Goal: Task Accomplishment & Management: Complete application form

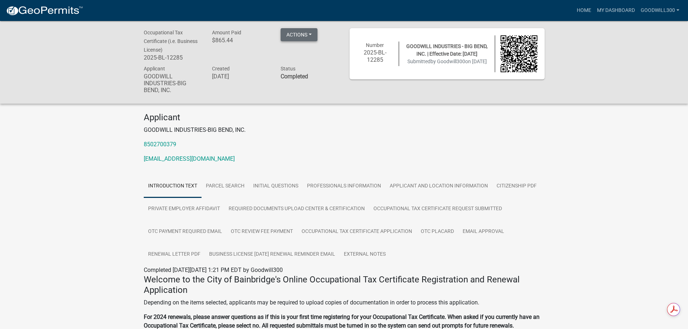
click at [301, 36] on button "Actions" at bounding box center [299, 34] width 37 height 13
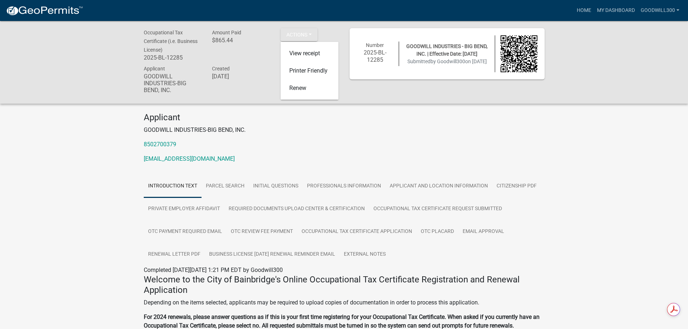
click at [377, 167] on div "Applicant GOODWILL INDUSTRIES-BIG BEND, INC. 8502700379 mrobinson@goodwillbigbe…" at bounding box center [344, 140] width 412 height 57
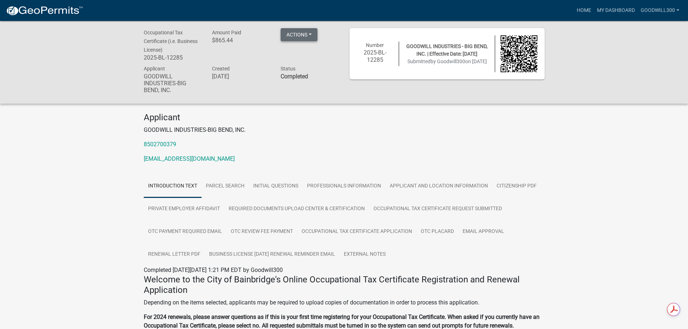
click at [299, 31] on button "Actions" at bounding box center [299, 34] width 37 height 13
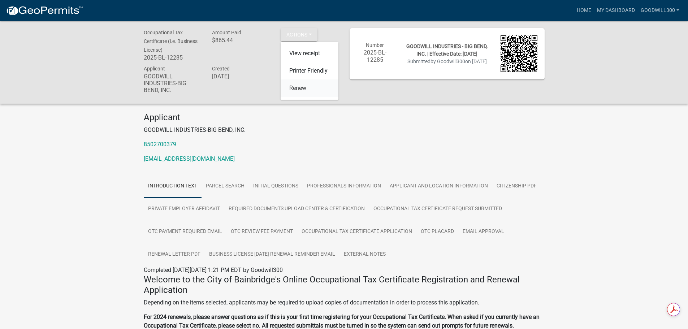
click at [297, 90] on link "Renew" at bounding box center [310, 87] width 58 height 17
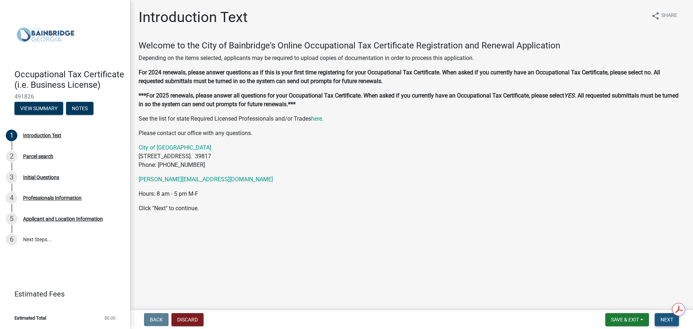
click at [660, 320] on button "Next" at bounding box center [667, 319] width 24 height 13
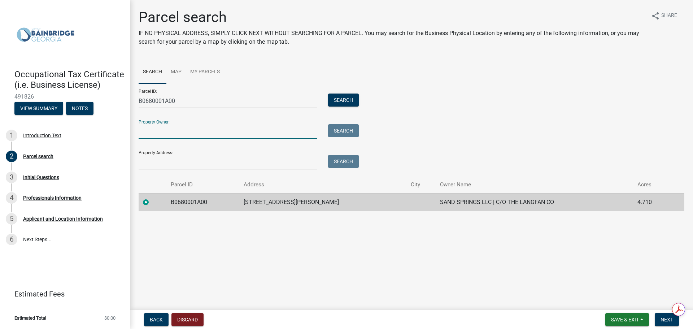
click at [226, 135] on input "Property Owner:" at bounding box center [228, 131] width 179 height 15
click at [222, 163] on input "Property Address:" at bounding box center [228, 162] width 179 height 15
click at [272, 205] on td "1602 SHOTWELL ST" at bounding box center [323, 202] width 168 height 18
click at [671, 320] on span "Next" at bounding box center [667, 320] width 13 height 6
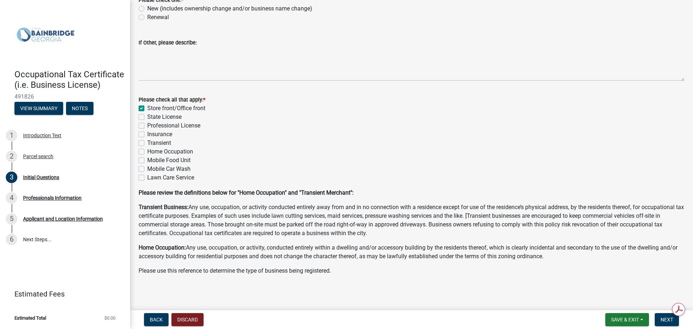
scroll to position [55, 0]
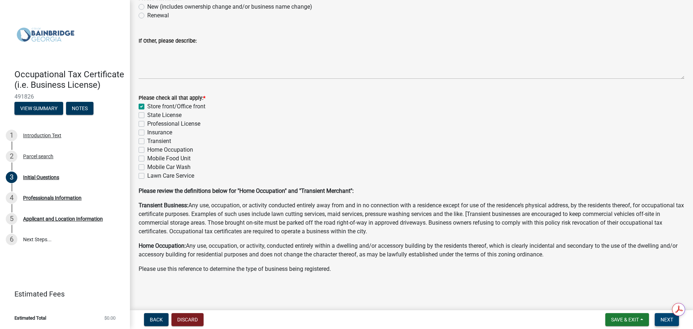
click at [666, 323] on button "Next" at bounding box center [667, 319] width 24 height 13
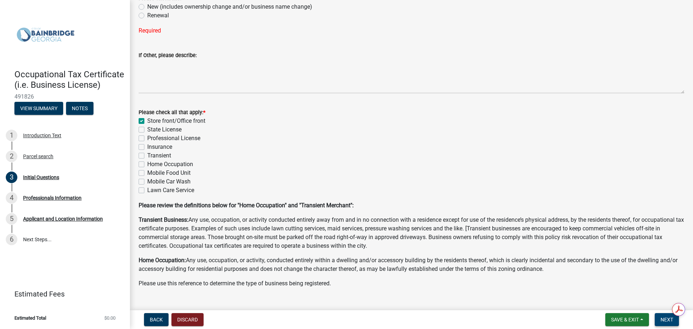
scroll to position [0, 0]
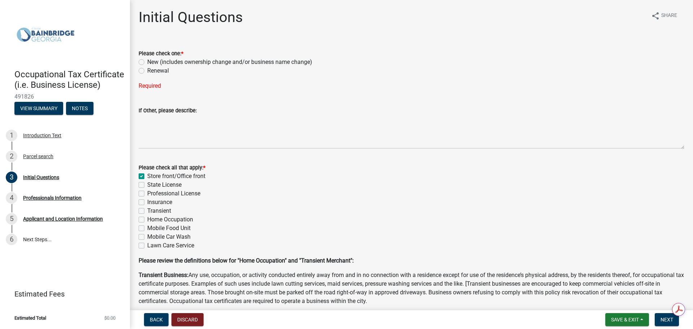
click at [147, 70] on label "Renewal" at bounding box center [158, 70] width 22 height 9
click at [147, 70] on input "Renewal" at bounding box center [149, 68] width 5 height 5
radio input "true"
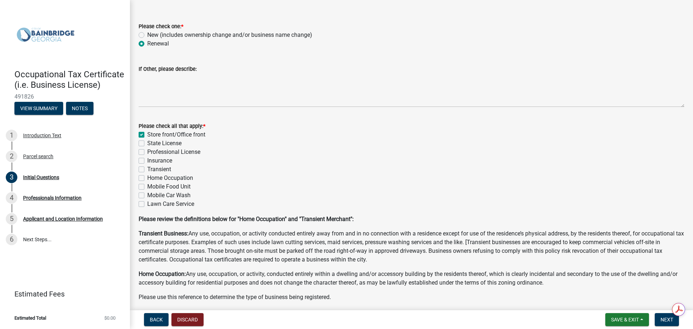
scroll to position [55, 0]
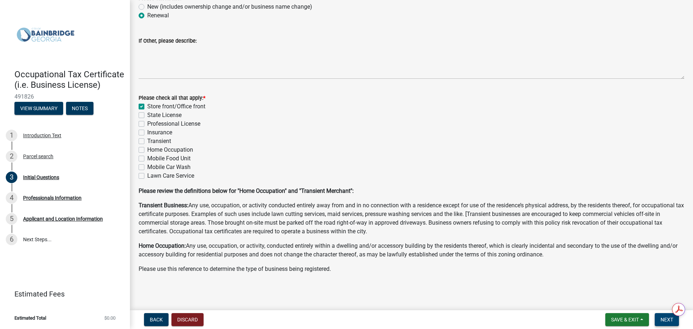
click at [666, 319] on span "Next" at bounding box center [667, 320] width 13 height 6
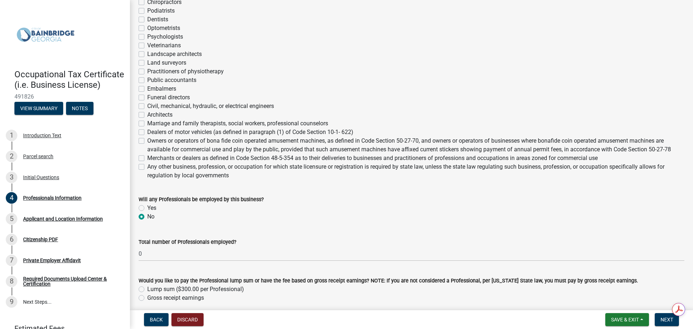
scroll to position [239, 0]
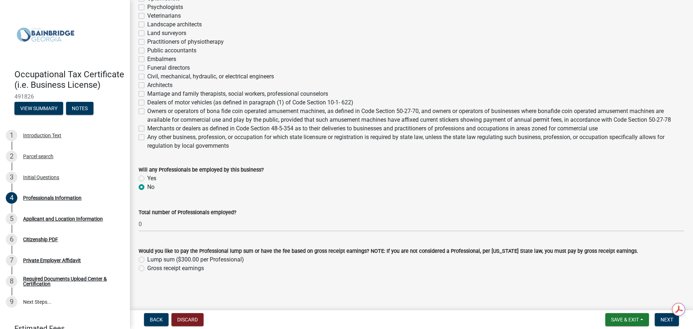
click at [147, 269] on label "Gross receipt earnings" at bounding box center [175, 268] width 57 height 9
click at [147, 269] on input "Gross receipt earnings" at bounding box center [149, 266] width 5 height 5
radio input "true"
click at [666, 321] on span "Next" at bounding box center [667, 320] width 13 height 6
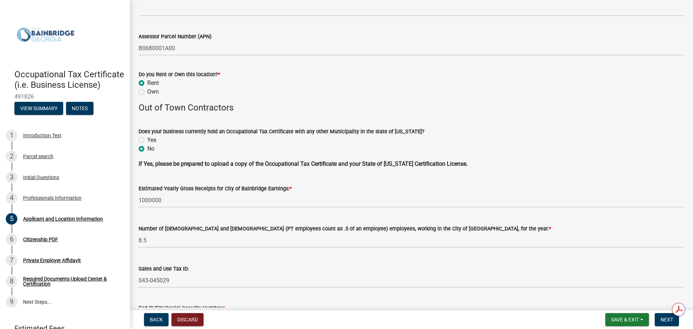
scroll to position [722, 0]
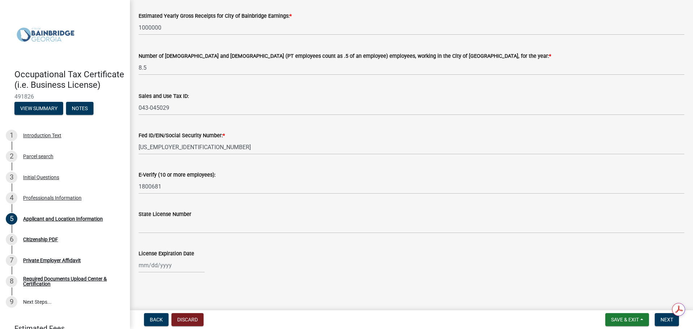
click at [263, 258] on div at bounding box center [412, 265] width 546 height 15
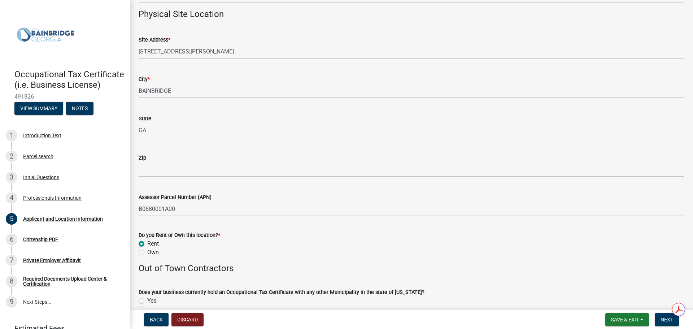
scroll to position [533, 0]
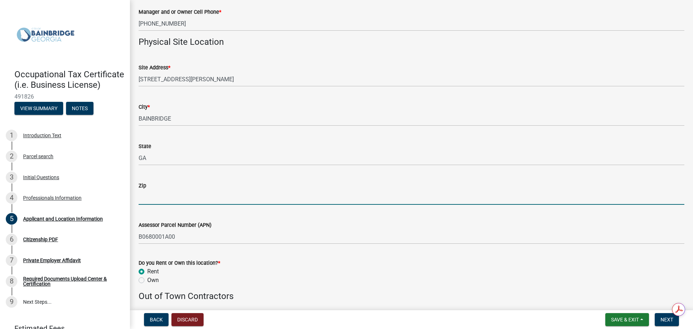
click at [153, 200] on input "Zip" at bounding box center [412, 197] width 546 height 15
type input "39819"
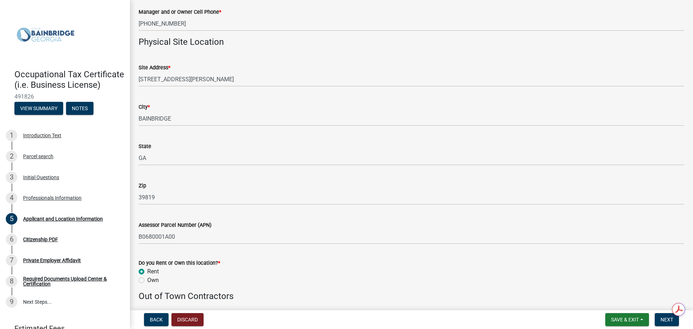
click at [212, 211] on div "Assessor Parcel Number (APN) B0680001A00" at bounding box center [412, 228] width 546 height 34
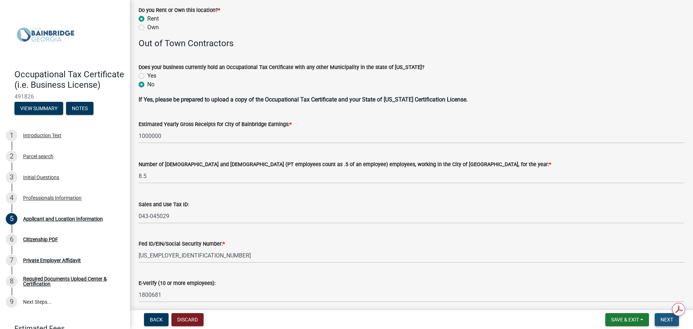
scroll to position [895, 0]
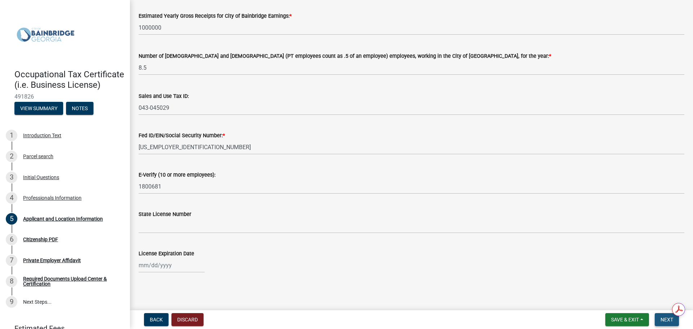
click at [666, 323] on span "Next" at bounding box center [667, 320] width 13 height 6
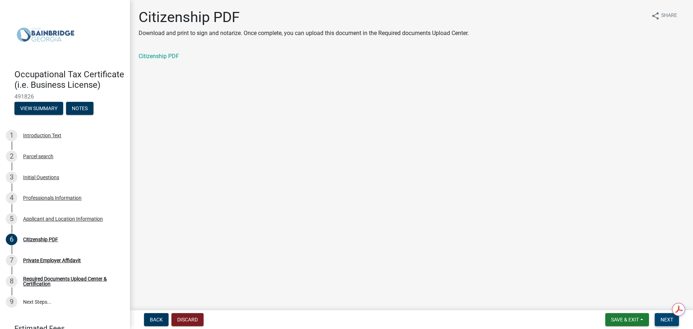
click at [664, 320] on span "Next" at bounding box center [667, 320] width 13 height 6
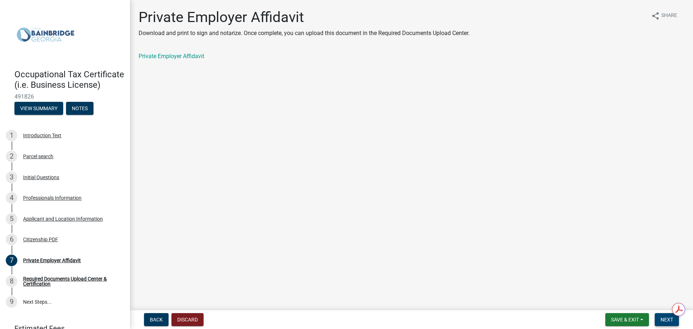
click at [664, 320] on span "Next" at bounding box center [667, 320] width 13 height 6
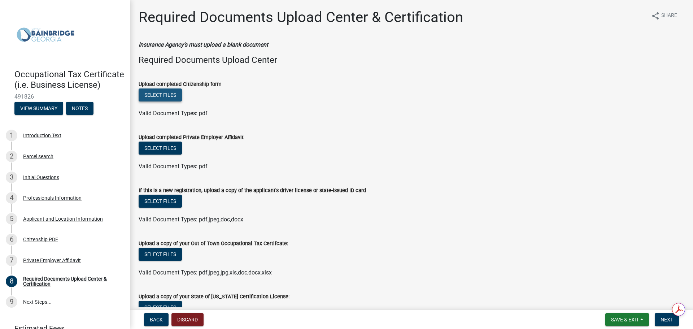
click at [165, 95] on button "Select files" at bounding box center [160, 94] width 43 height 13
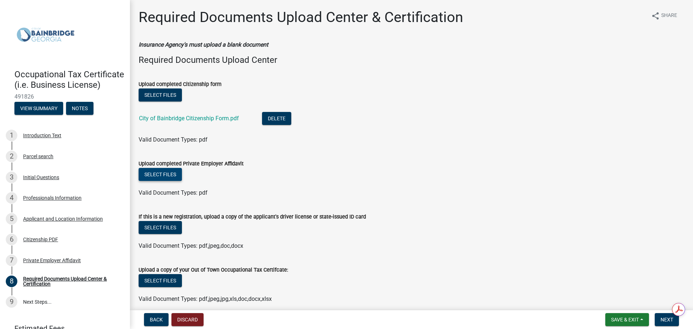
click at [160, 176] on button "Select files" at bounding box center [160, 174] width 43 height 13
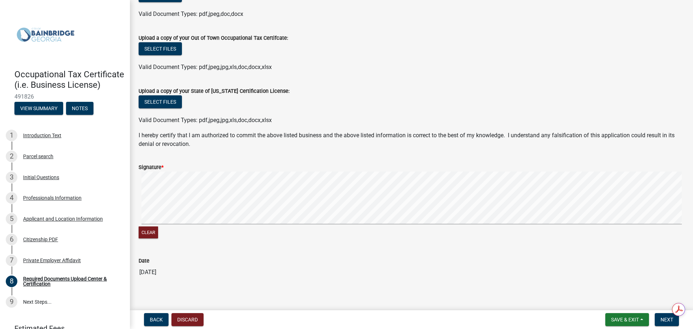
scroll to position [264, 0]
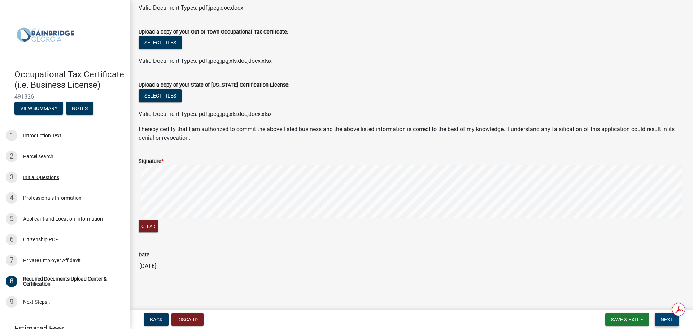
click at [664, 319] on span "Next" at bounding box center [667, 320] width 13 height 6
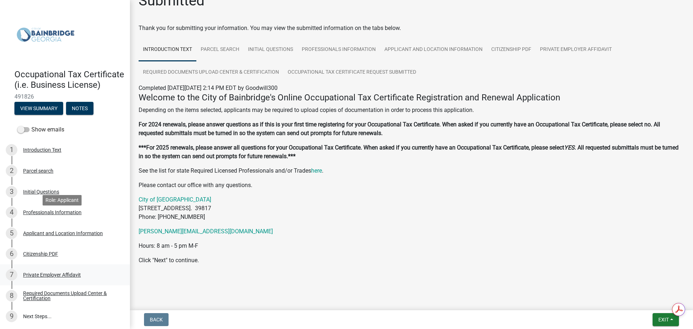
scroll to position [59, 0]
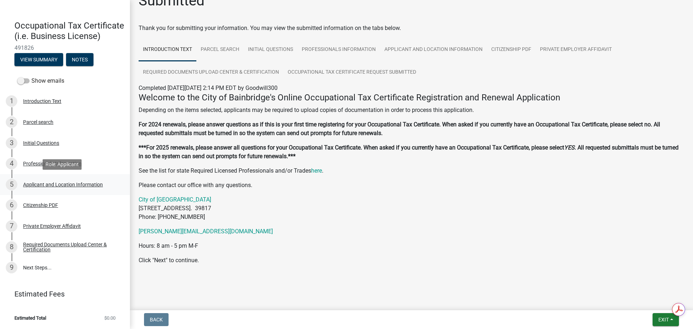
click at [31, 185] on div "Applicant and Location Information" at bounding box center [63, 184] width 80 height 5
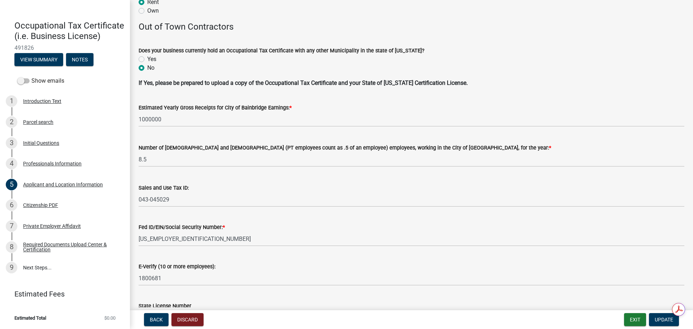
scroll to position [895, 0]
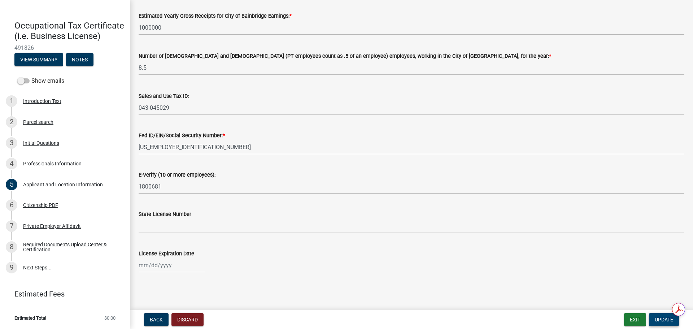
drag, startPoint x: 660, startPoint y: 321, endPoint x: 188, endPoint y: 306, distance: 471.6
click at [188, 306] on wm-app "Occupational Tax Certificate (i.e. Business License) 491826 View Summary Notes …" at bounding box center [346, 164] width 693 height 329
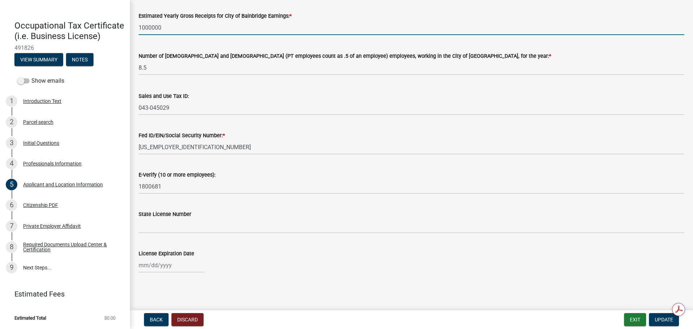
click at [168, 27] on input "1000000" at bounding box center [412, 27] width 546 height 15
drag, startPoint x: 168, startPoint y: 27, endPoint x: 132, endPoint y: 26, distance: 35.8
type input "970000"
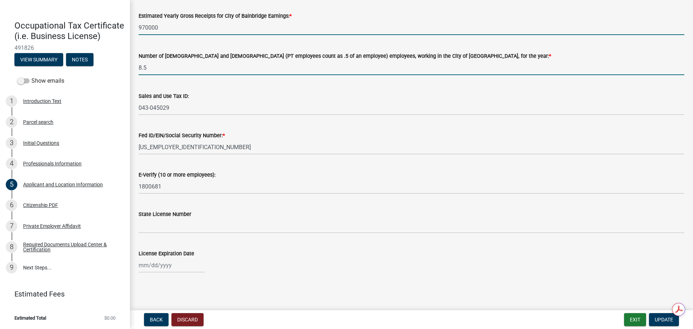
click at [213, 63] on input "8.5" at bounding box center [412, 67] width 546 height 15
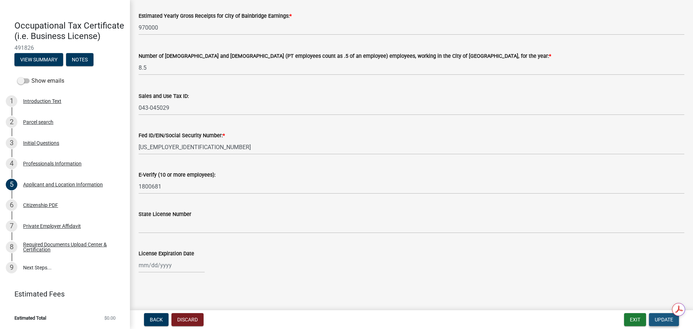
click at [660, 322] on span "Update" at bounding box center [664, 320] width 18 height 6
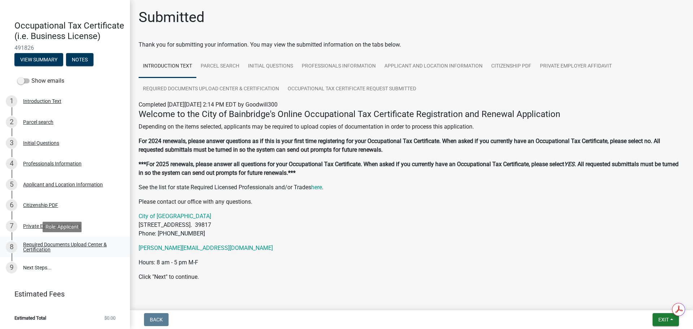
click at [35, 248] on div "Required Documents Upload Center & Certification" at bounding box center [70, 247] width 95 height 10
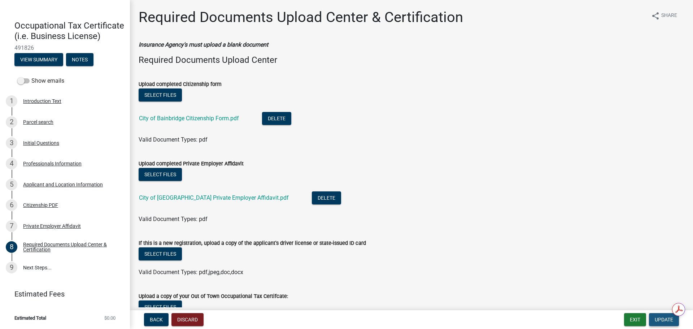
click at [659, 324] on button "Update" at bounding box center [664, 319] width 30 height 13
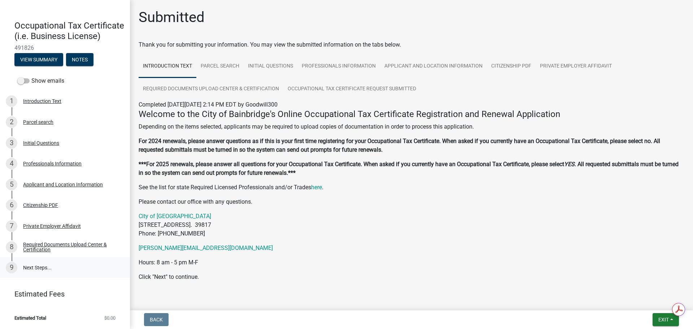
click at [40, 269] on link "9 Next Steps..." at bounding box center [65, 267] width 130 height 21
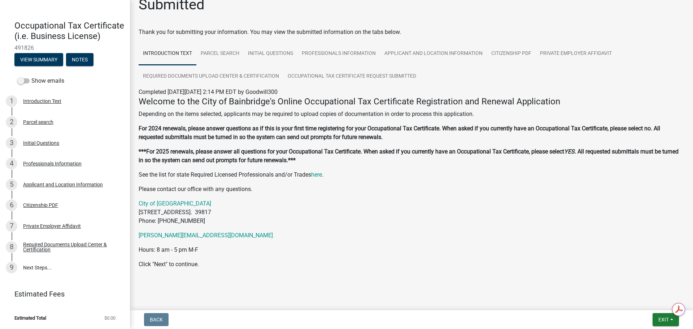
scroll to position [17, 0]
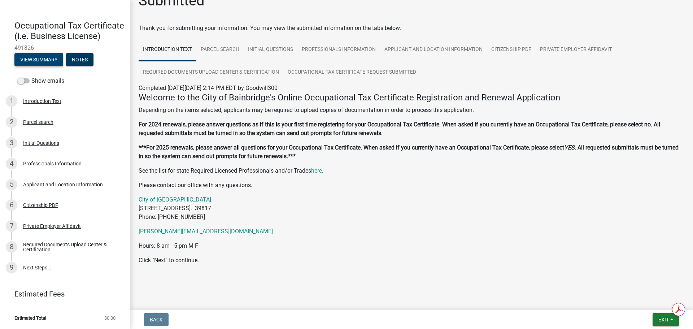
click at [44, 62] on button "View Summary" at bounding box center [38, 59] width 49 height 13
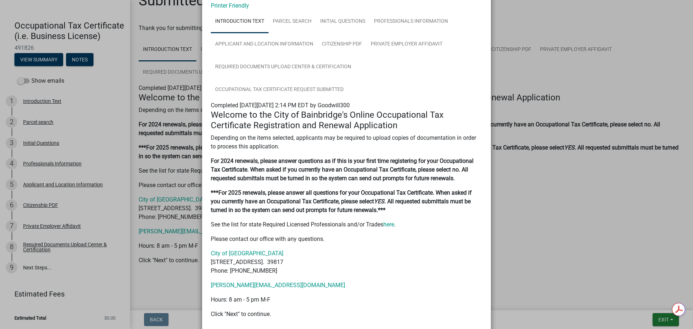
scroll to position [0, 0]
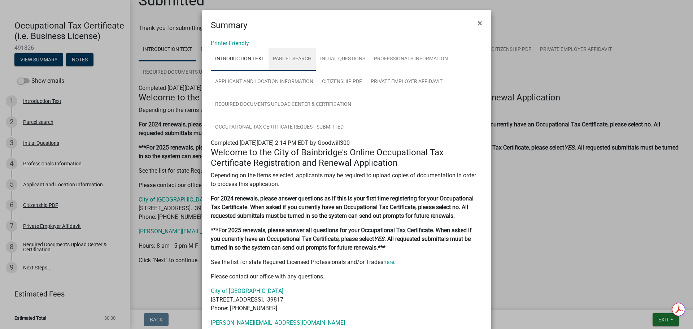
click at [292, 58] on link "Parcel search" at bounding box center [292, 59] width 47 height 23
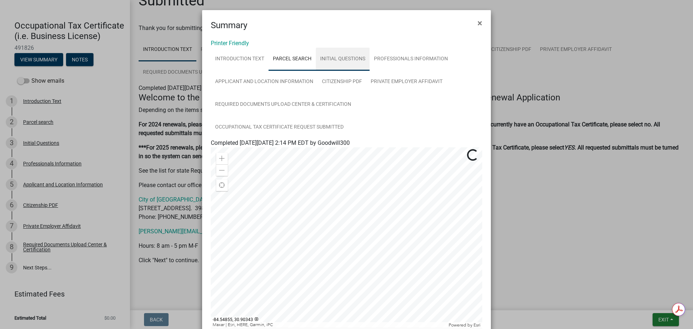
click at [336, 57] on link "Initial Questions" at bounding box center [343, 59] width 54 height 23
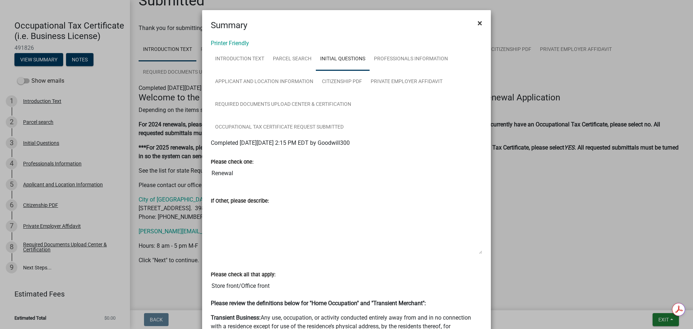
click at [479, 20] on span "×" at bounding box center [480, 23] width 5 height 10
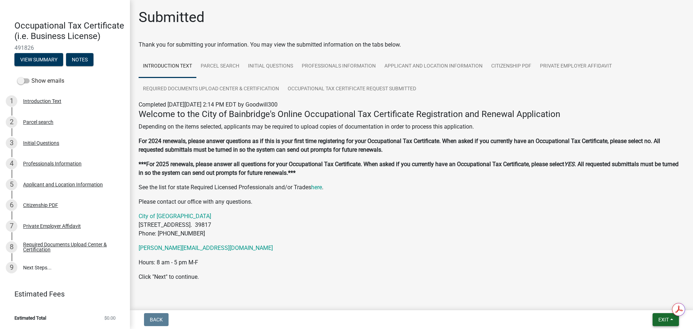
click at [664, 319] on span "Exit" at bounding box center [664, 320] width 10 height 6
click at [643, 302] on button "Save & Exit" at bounding box center [651, 300] width 58 height 17
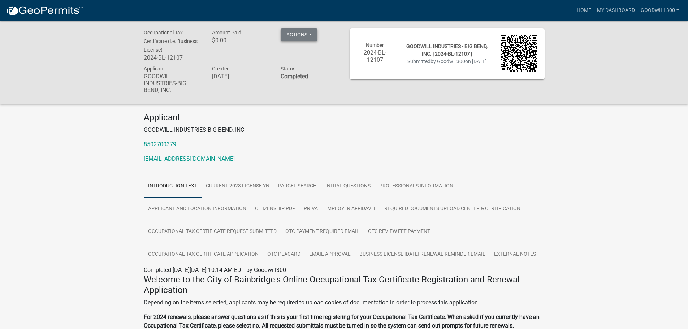
click at [302, 34] on button "Actions" at bounding box center [299, 34] width 37 height 13
click at [314, 51] on link "Printer Friendly" at bounding box center [310, 53] width 58 height 17
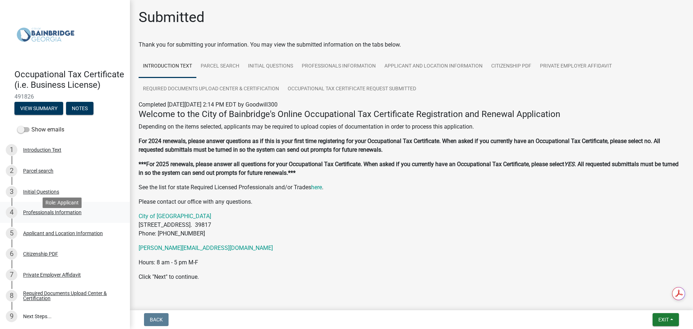
click at [53, 215] on div "Professionals Information" at bounding box center [52, 212] width 59 height 5
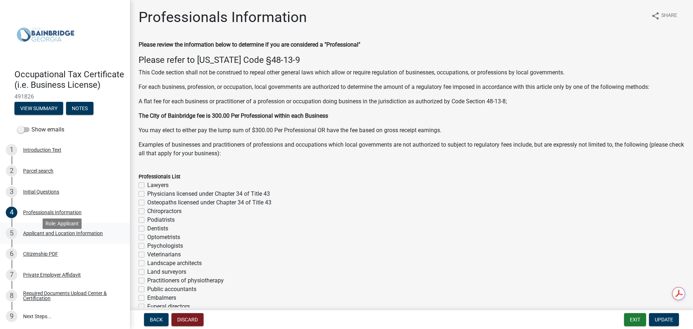
click at [58, 236] on div "Applicant and Location Information" at bounding box center [63, 233] width 80 height 5
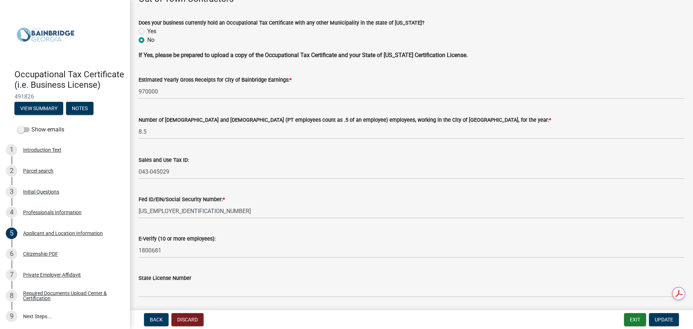
scroll to position [895, 0]
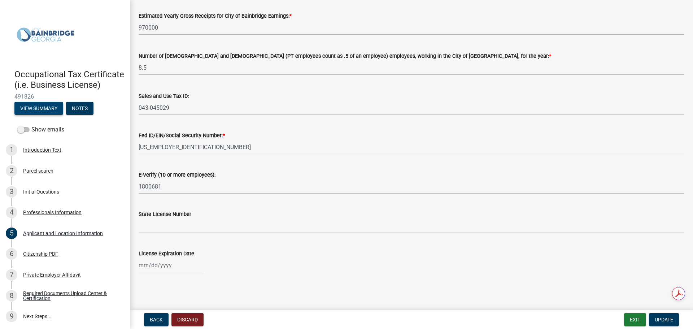
click at [37, 114] on button "View Summary" at bounding box center [38, 108] width 49 height 13
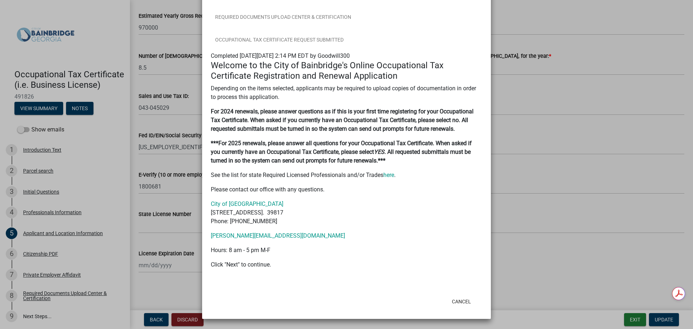
scroll to position [0, 0]
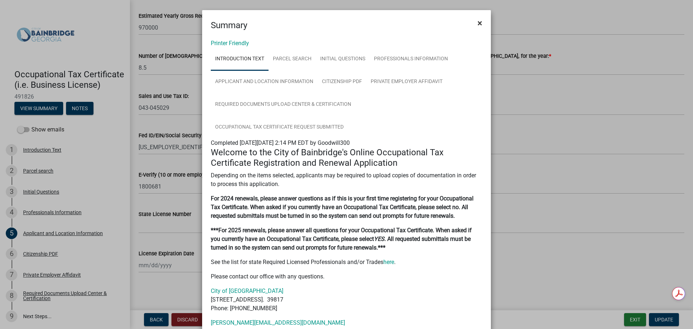
click at [478, 23] on span "×" at bounding box center [480, 23] width 5 height 10
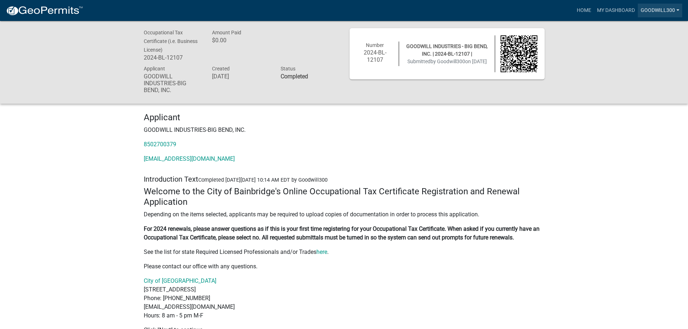
click at [665, 13] on link "Goodwill300" at bounding box center [660, 11] width 44 height 14
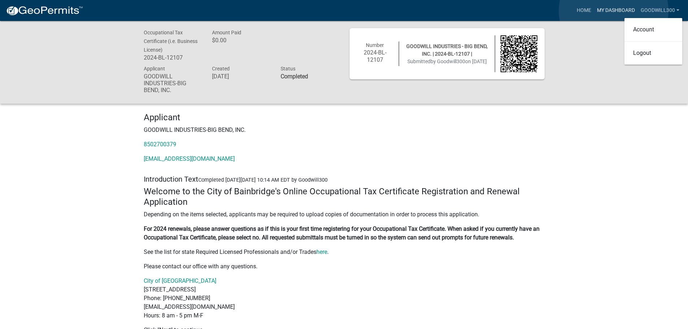
click at [614, 11] on link "My Dashboard" at bounding box center [616, 11] width 44 height 14
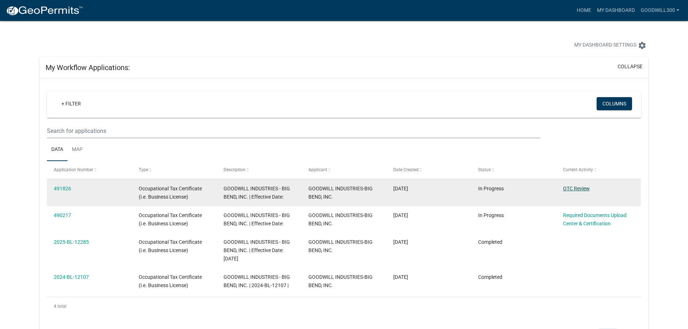
click at [572, 188] on link "OTC Review" at bounding box center [576, 189] width 27 height 6
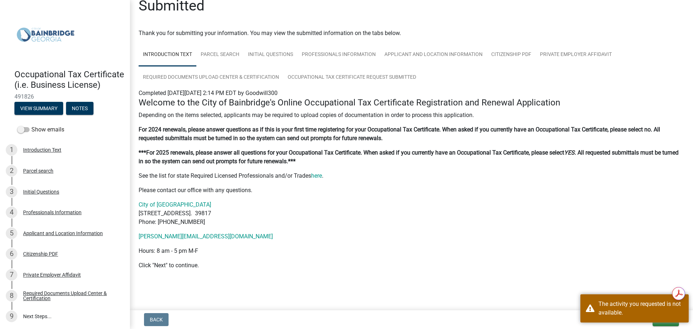
scroll to position [17, 0]
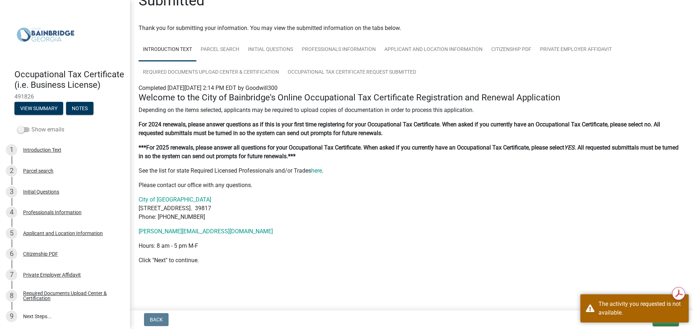
click at [24, 132] on span at bounding box center [23, 129] width 12 height 5
click at [31, 125] on input "Show emails" at bounding box center [31, 125] width 0 height 0
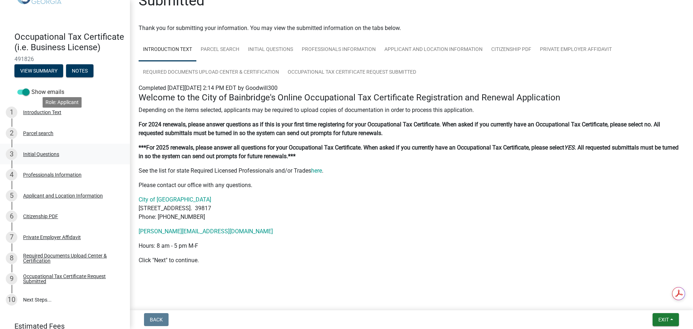
scroll to position [80, 0]
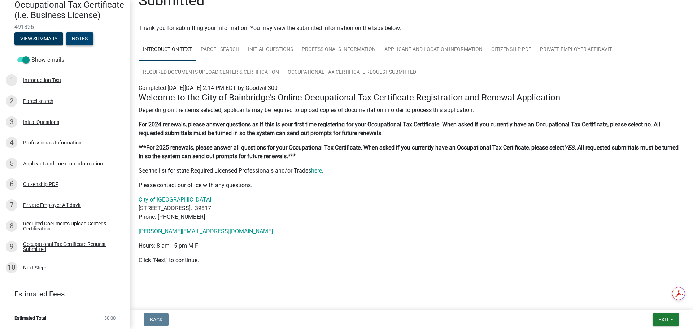
click at [86, 36] on button "Notes" at bounding box center [79, 38] width 27 height 13
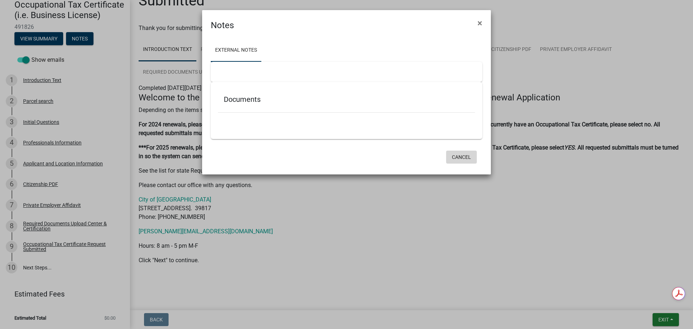
click at [465, 155] on button "Cancel" at bounding box center [461, 157] width 31 height 13
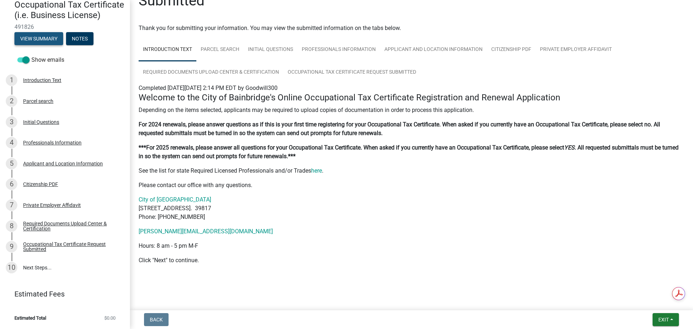
click at [47, 38] on button "View Summary" at bounding box center [38, 38] width 49 height 13
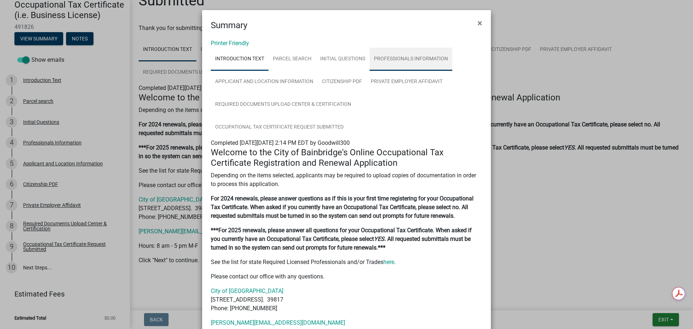
click at [410, 61] on link "Professionals Information" at bounding box center [411, 59] width 83 height 23
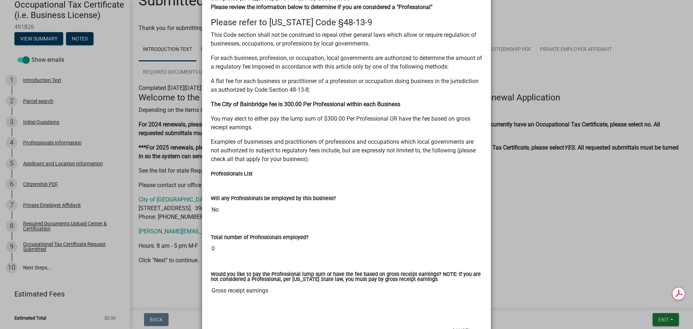
scroll to position [174, 0]
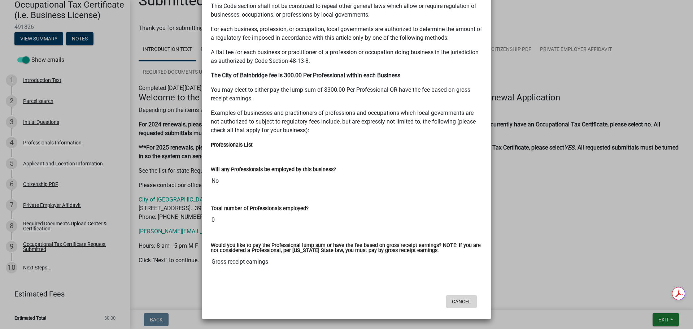
click at [462, 302] on button "Cancel" at bounding box center [461, 301] width 31 height 13
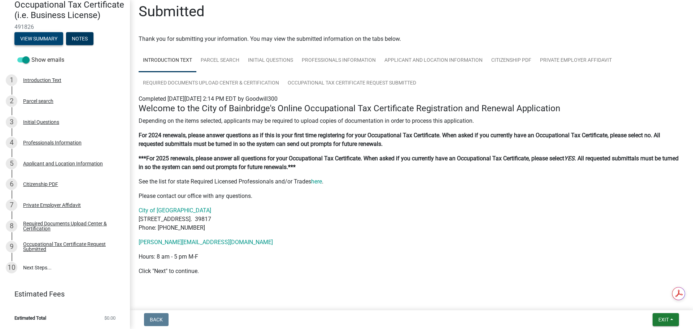
scroll to position [0, 0]
